Goal: Transaction & Acquisition: Purchase product/service

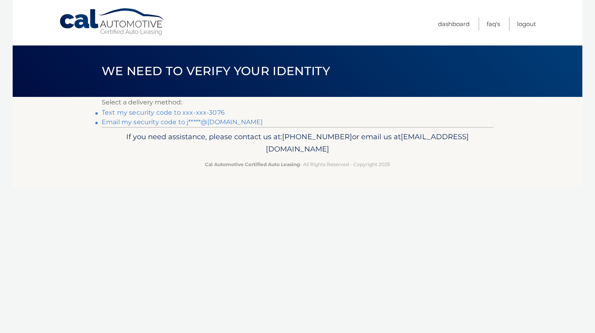
click at [212, 112] on link "Text my security code to xxx-xxx-3076" at bounding box center [163, 113] width 123 height 8
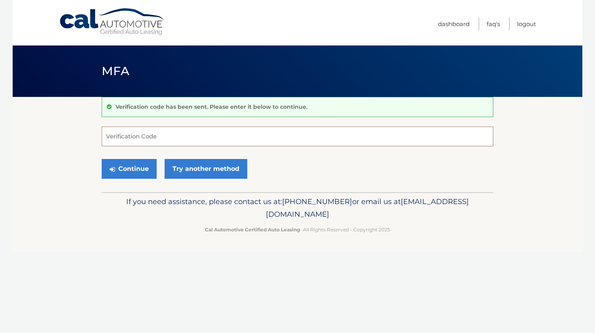
click at [138, 134] on input "Verification Code" at bounding box center [297, 137] width 391 height 20
type input "599771"
click at [136, 167] on button "Continue" at bounding box center [129, 169] width 55 height 20
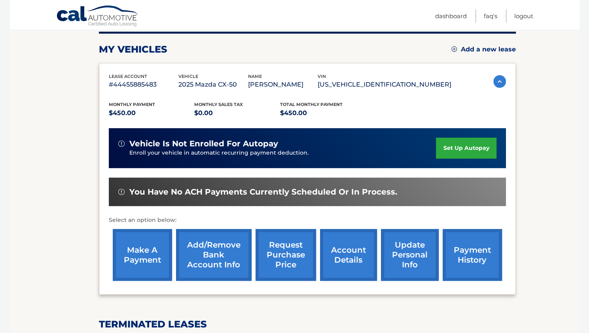
scroll to position [105, 0]
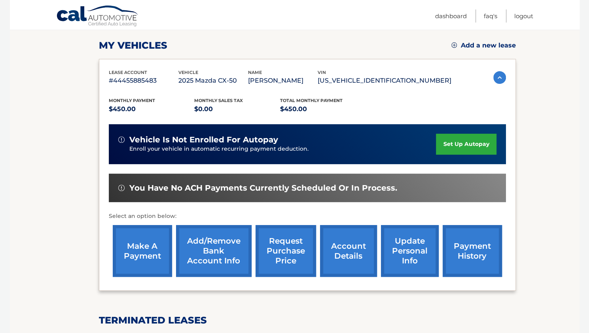
click at [155, 253] on link "make a payment" at bounding box center [142, 251] width 59 height 52
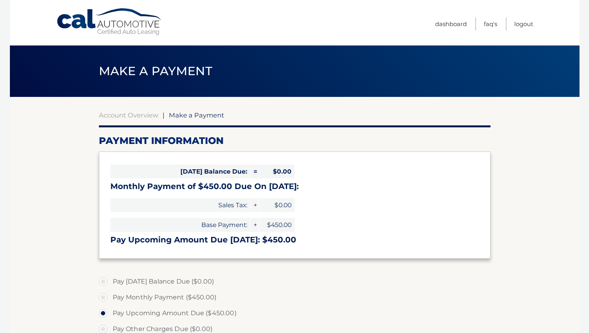
select select "NDgxYzVhOWUtMDAxNi00ODJjLTkzMTAtYTY4ZDkxNTU1NDdh"
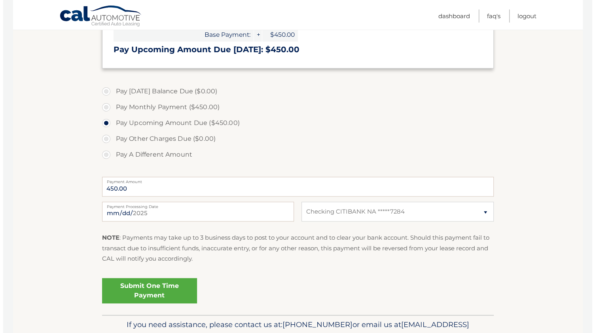
scroll to position [195, 0]
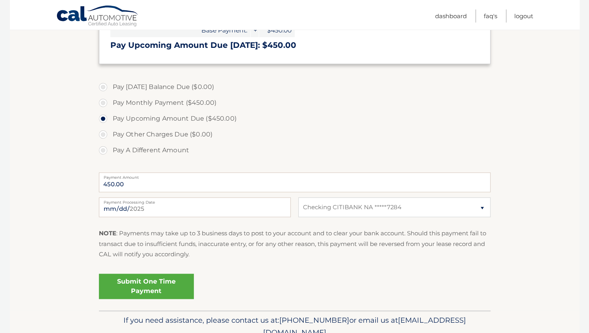
click at [133, 289] on link "Submit One Time Payment" at bounding box center [146, 286] width 95 height 25
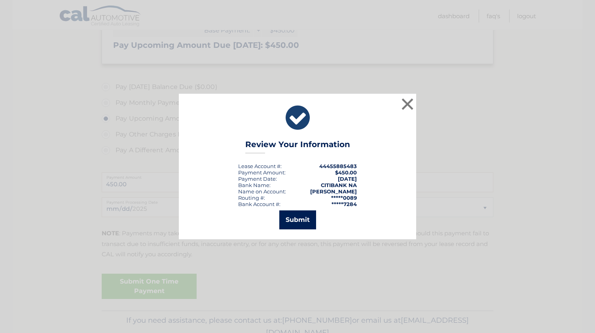
click at [295, 221] on button "Submit" at bounding box center [297, 219] width 37 height 19
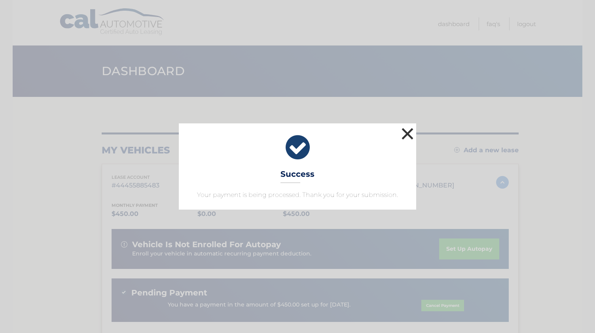
click at [405, 138] on button "×" at bounding box center [407, 134] width 16 height 16
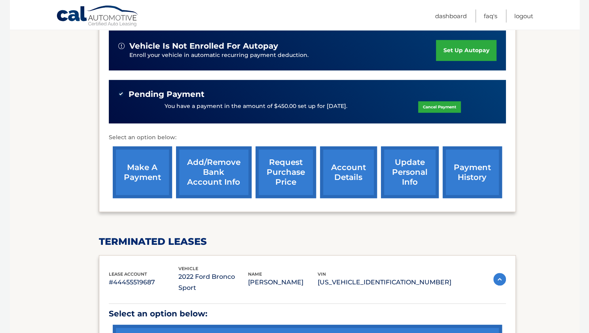
scroll to position [205, 0]
